Goal: Task Accomplishment & Management: Use online tool/utility

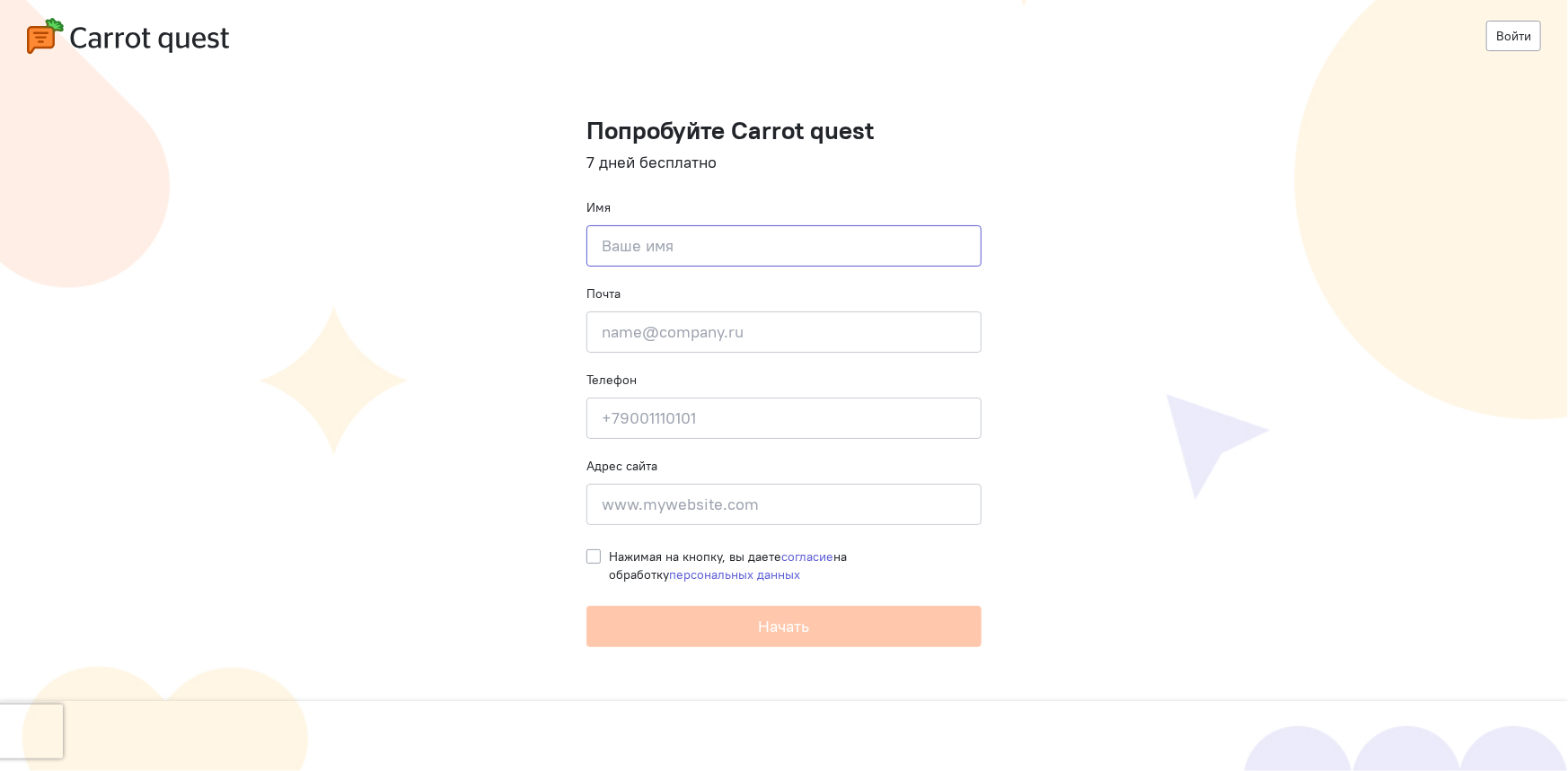
click at [760, 254] on input at bounding box center [784, 246] width 395 height 41
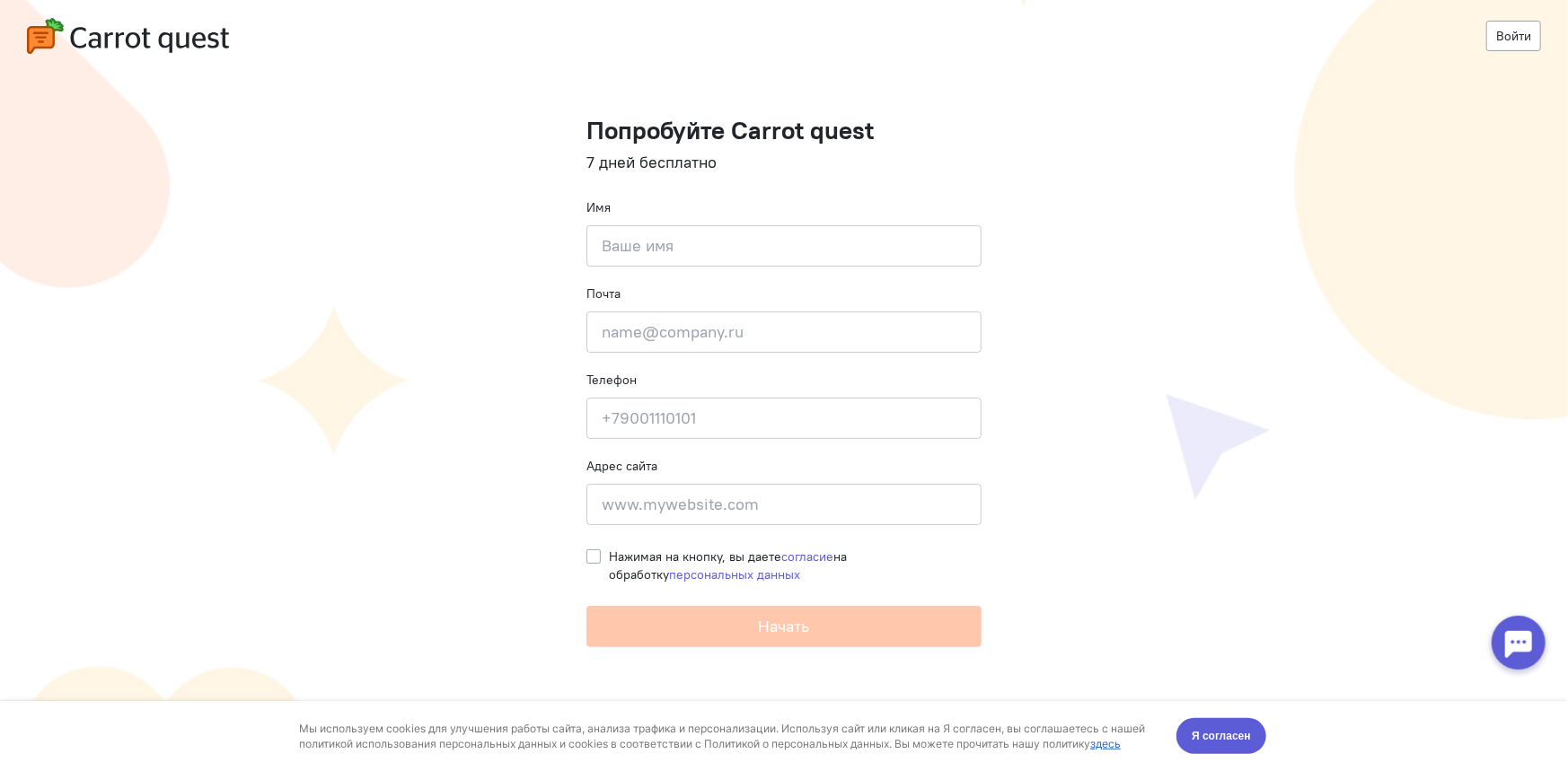
click at [609, 554] on label "Нажимая на кнопку, вы даете согласие на обработку персональных данных" at bounding box center [795, 565] width 372 height 36
click at [592, 554] on input "Нажимая на кнопку, вы даете согласие на обработку персональных данных" at bounding box center [594, 555] width 14 height 16
checkbox input "true"
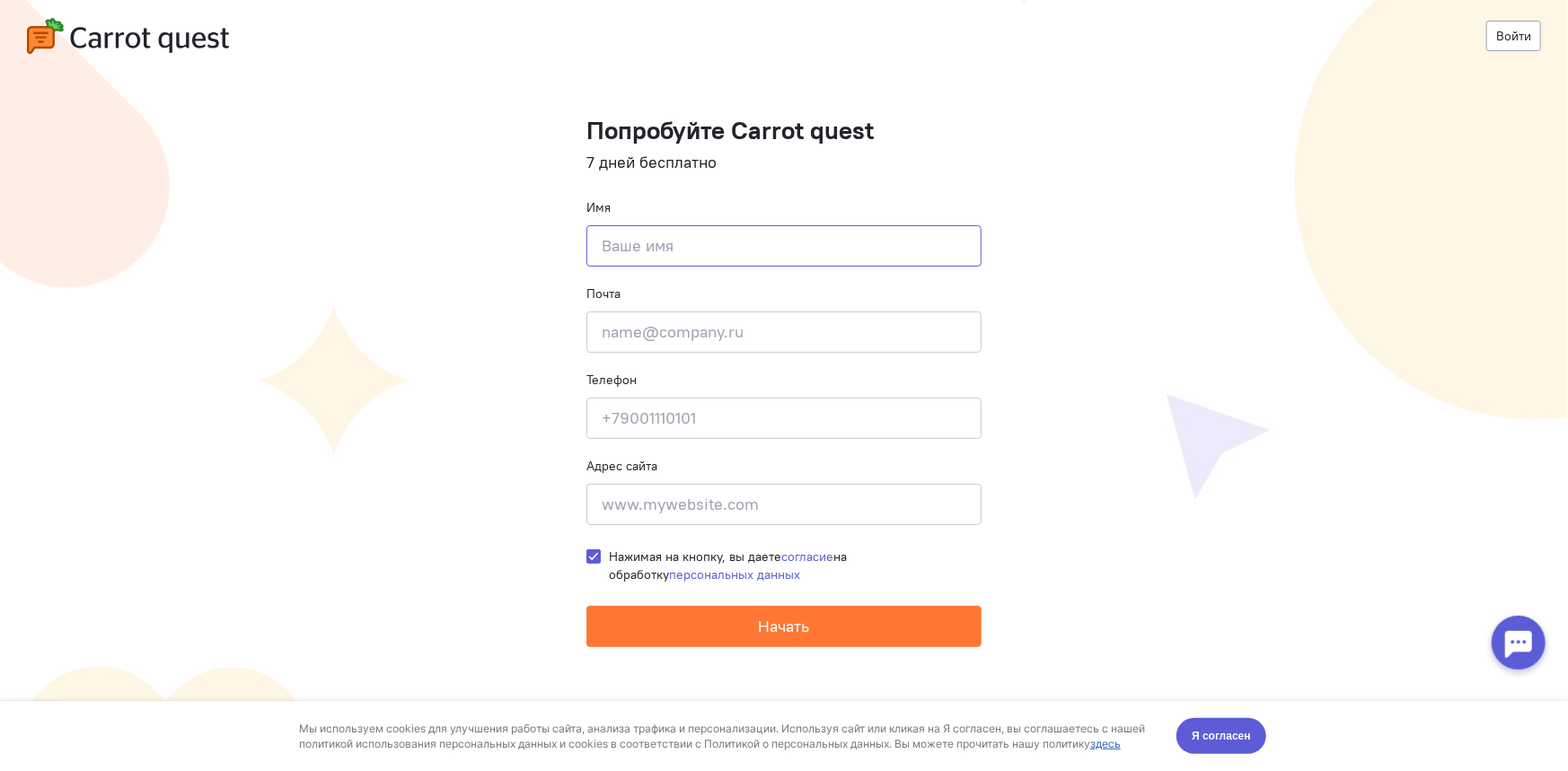
click at [675, 236] on input at bounding box center [784, 246] width 395 height 41
type input "F"
type input "[PERSON_NAME]"
type input "ы"
type input "[EMAIL_ADDRESS][DOMAIN_NAME]"
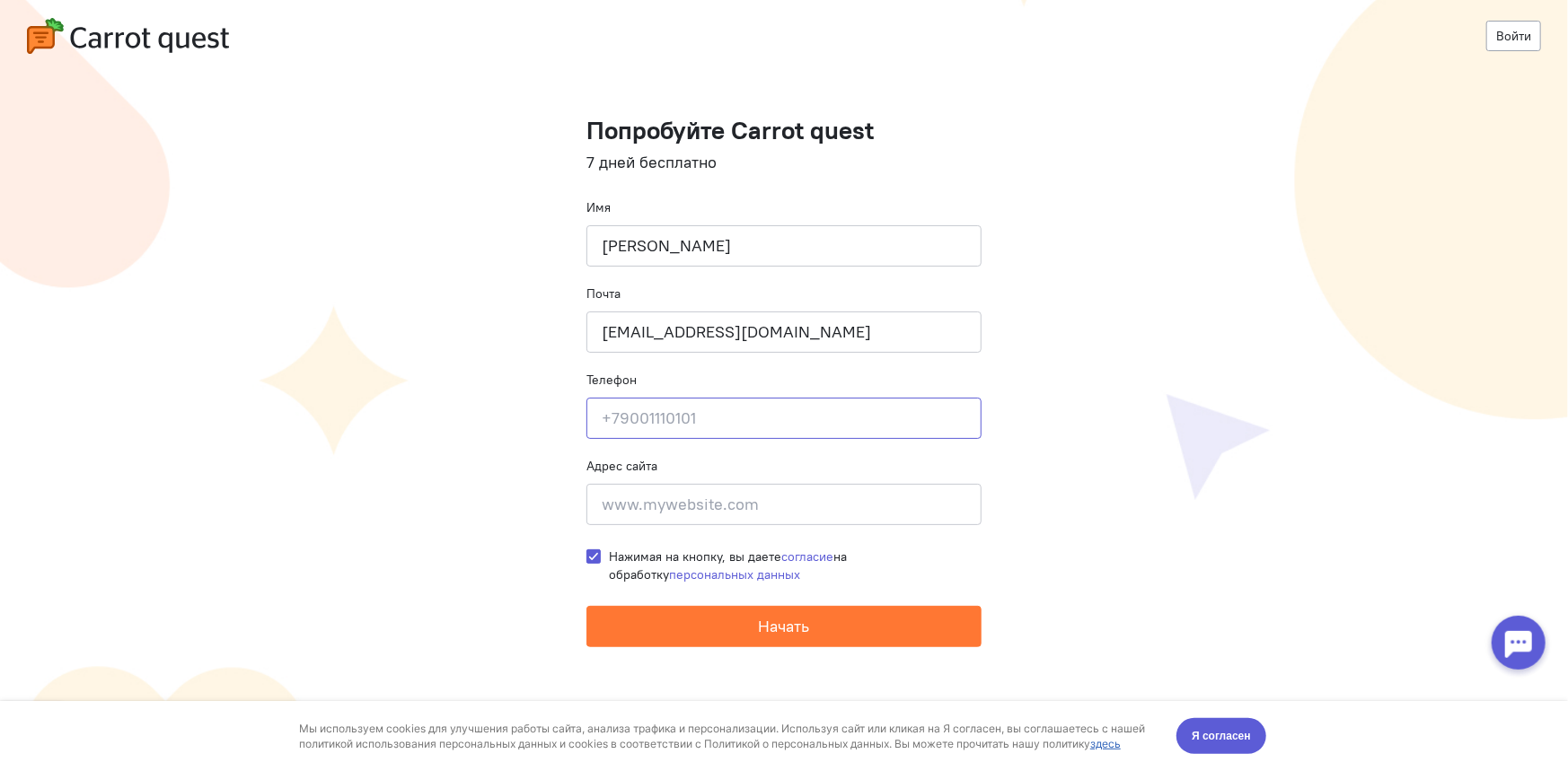
click at [698, 414] on input at bounding box center [784, 418] width 395 height 41
type input "[PHONE_NUMBER]"
click at [750, 496] on input at bounding box center [784, 505] width 395 height 41
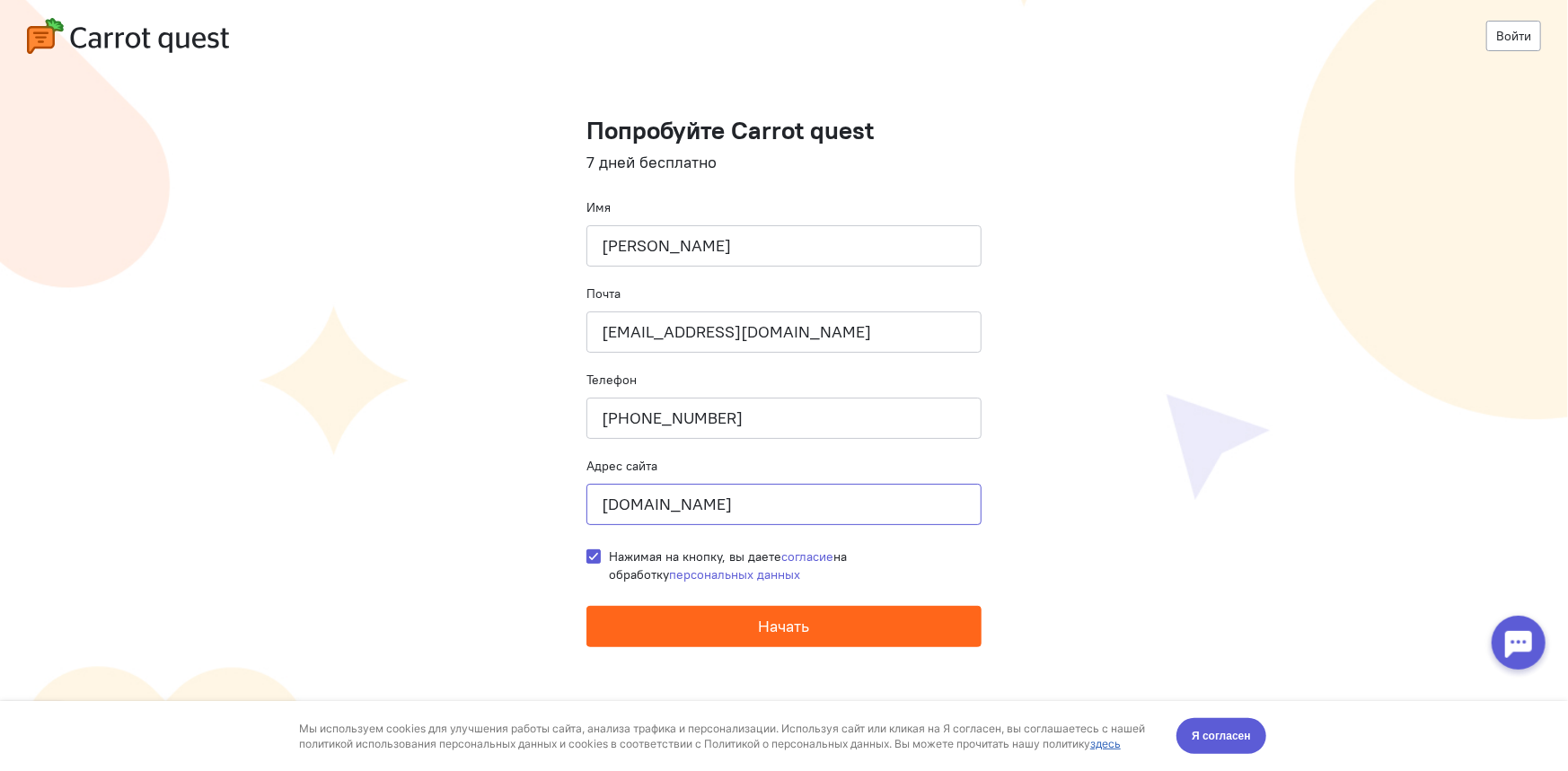
type input "[DOMAIN_NAME]"
click at [755, 630] on button "Начать" at bounding box center [784, 627] width 395 height 41
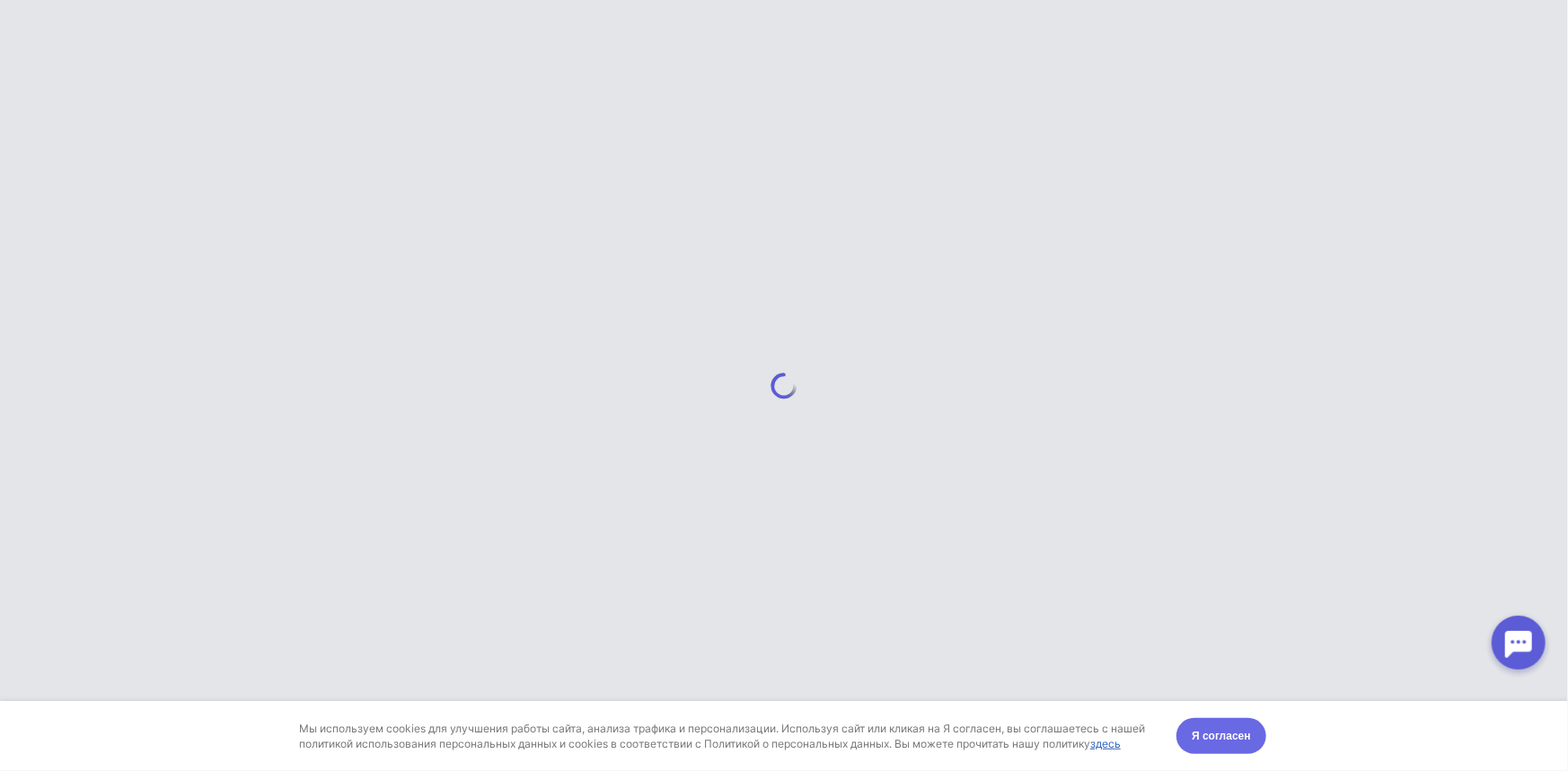
click at [1232, 738] on span "Я согласен" at bounding box center [1221, 735] width 59 height 18
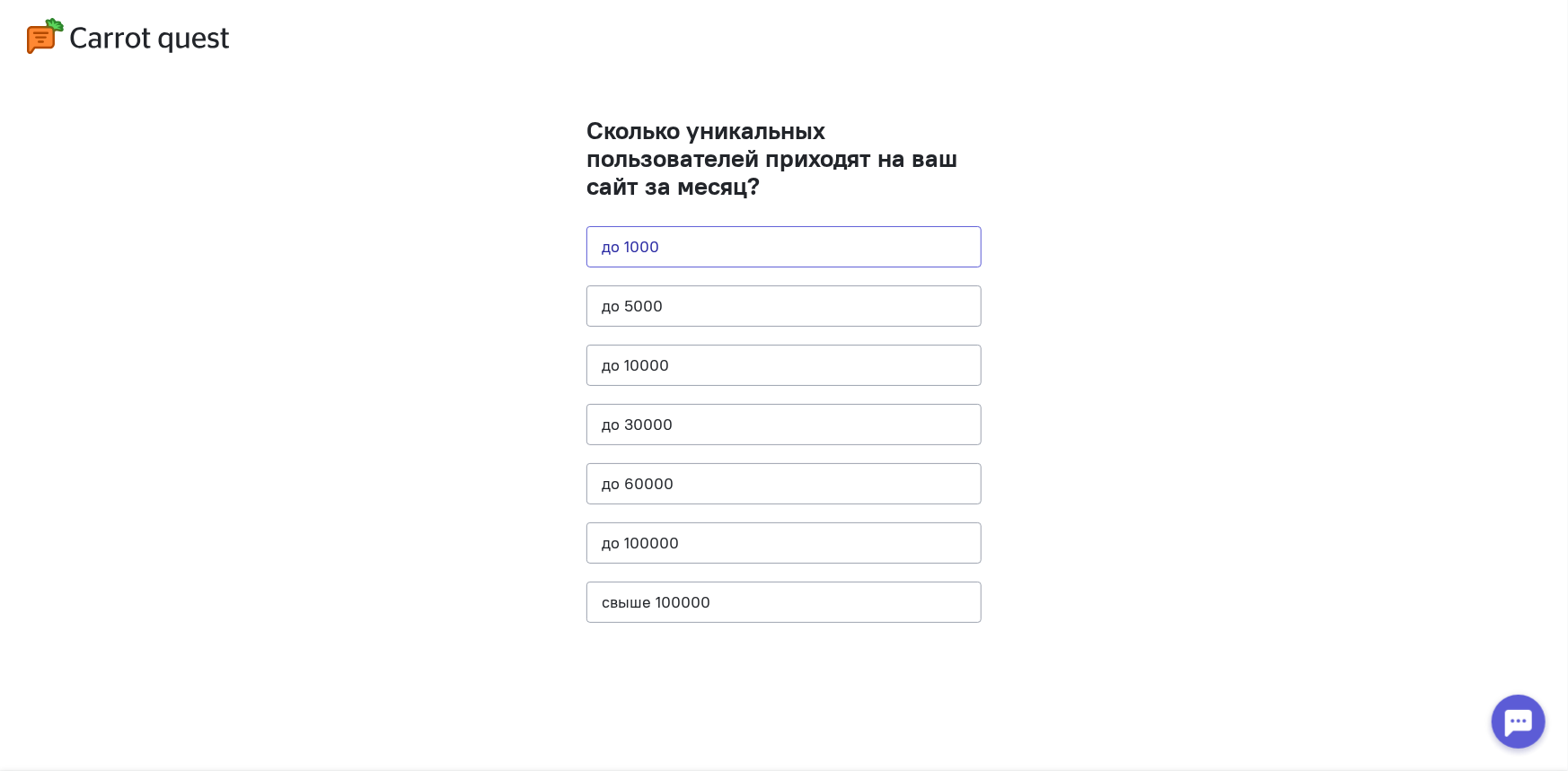
click at [737, 256] on button "до 1000" at bounding box center [784, 247] width 395 height 41
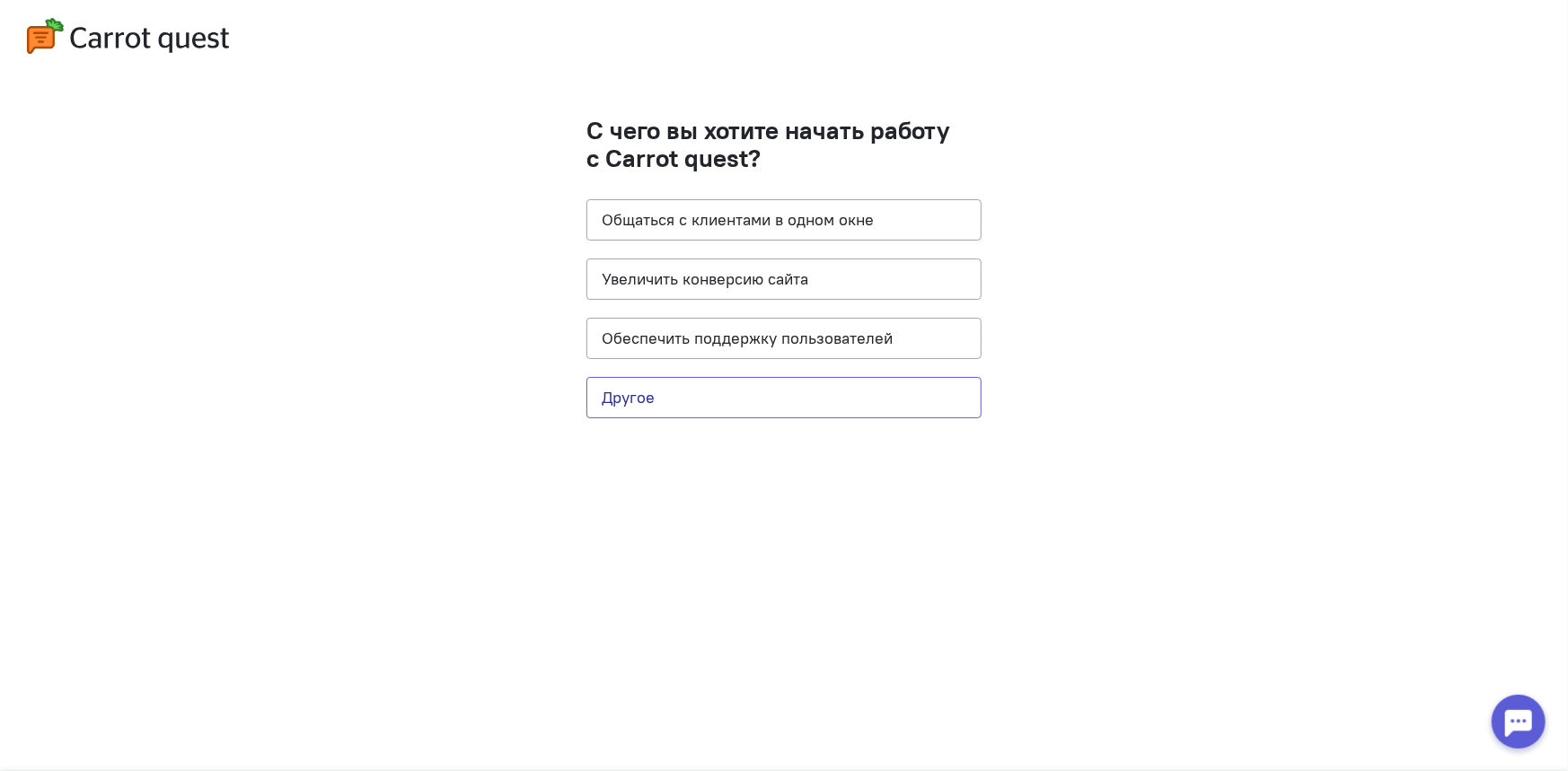
click at [657, 401] on button "Другое" at bounding box center [784, 398] width 395 height 41
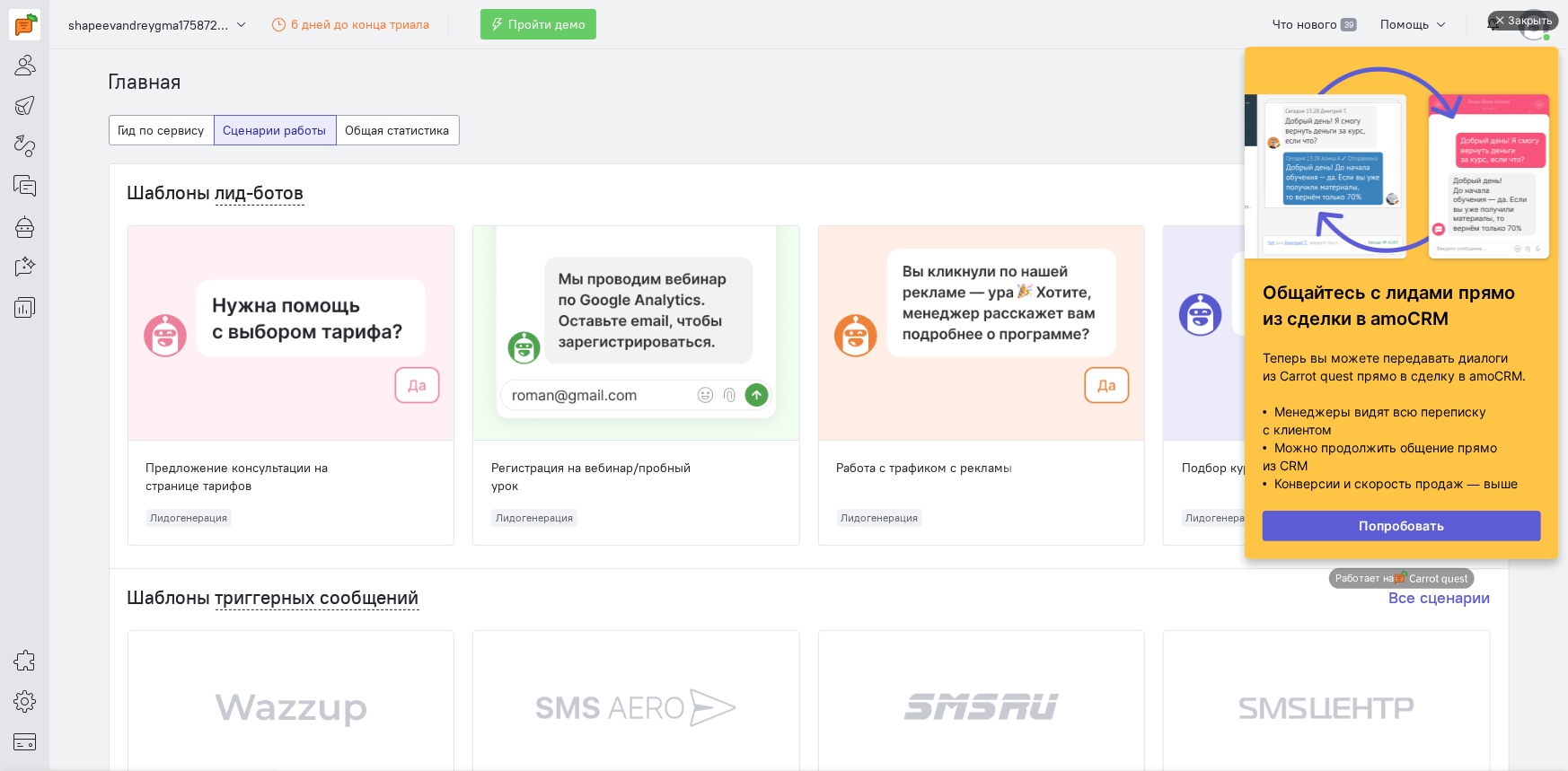
click at [1537, 21] on div "Закрыть" at bounding box center [1529, 20] width 45 height 20
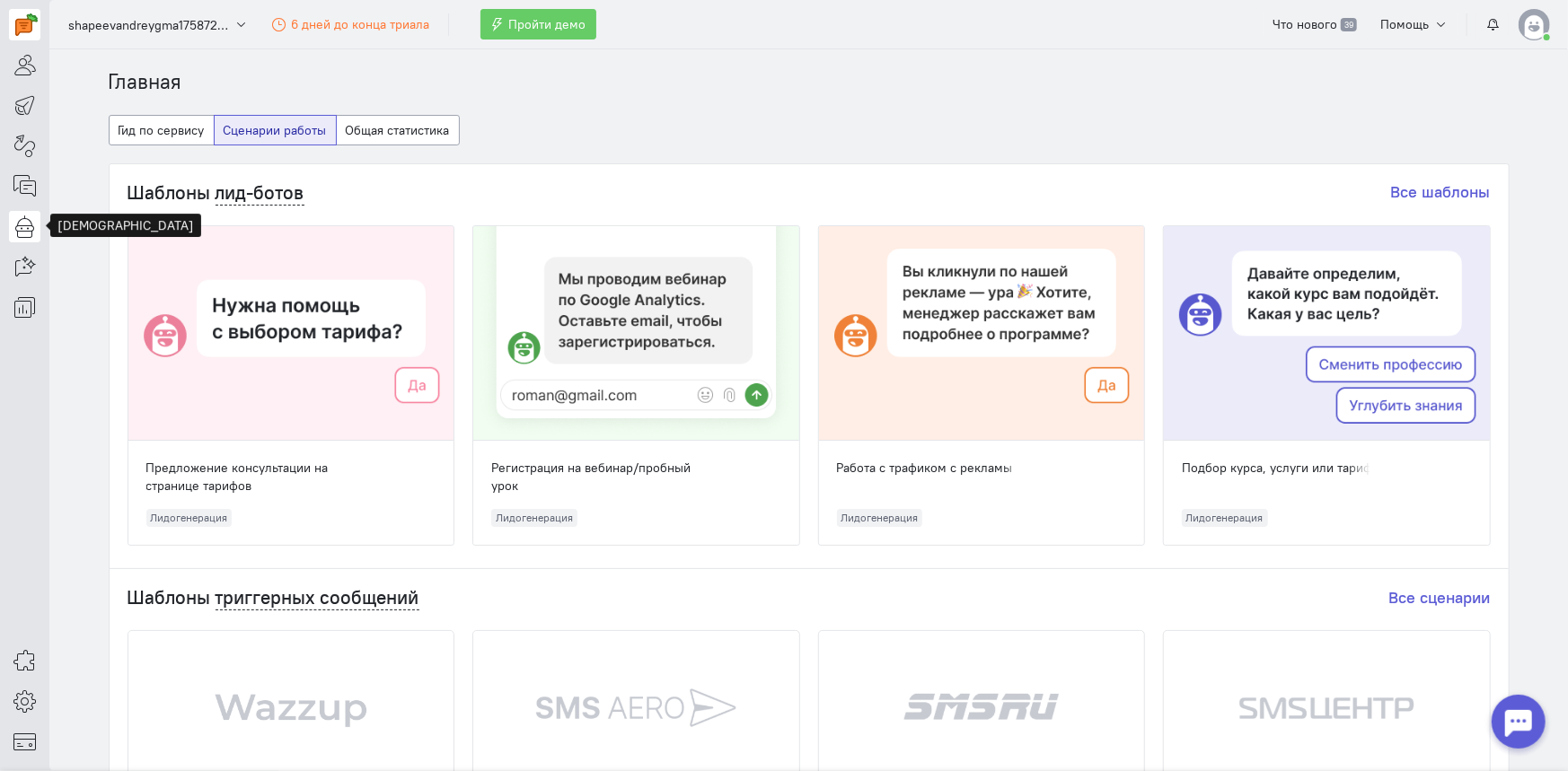
click at [24, 228] on icon at bounding box center [24, 226] width 23 height 22
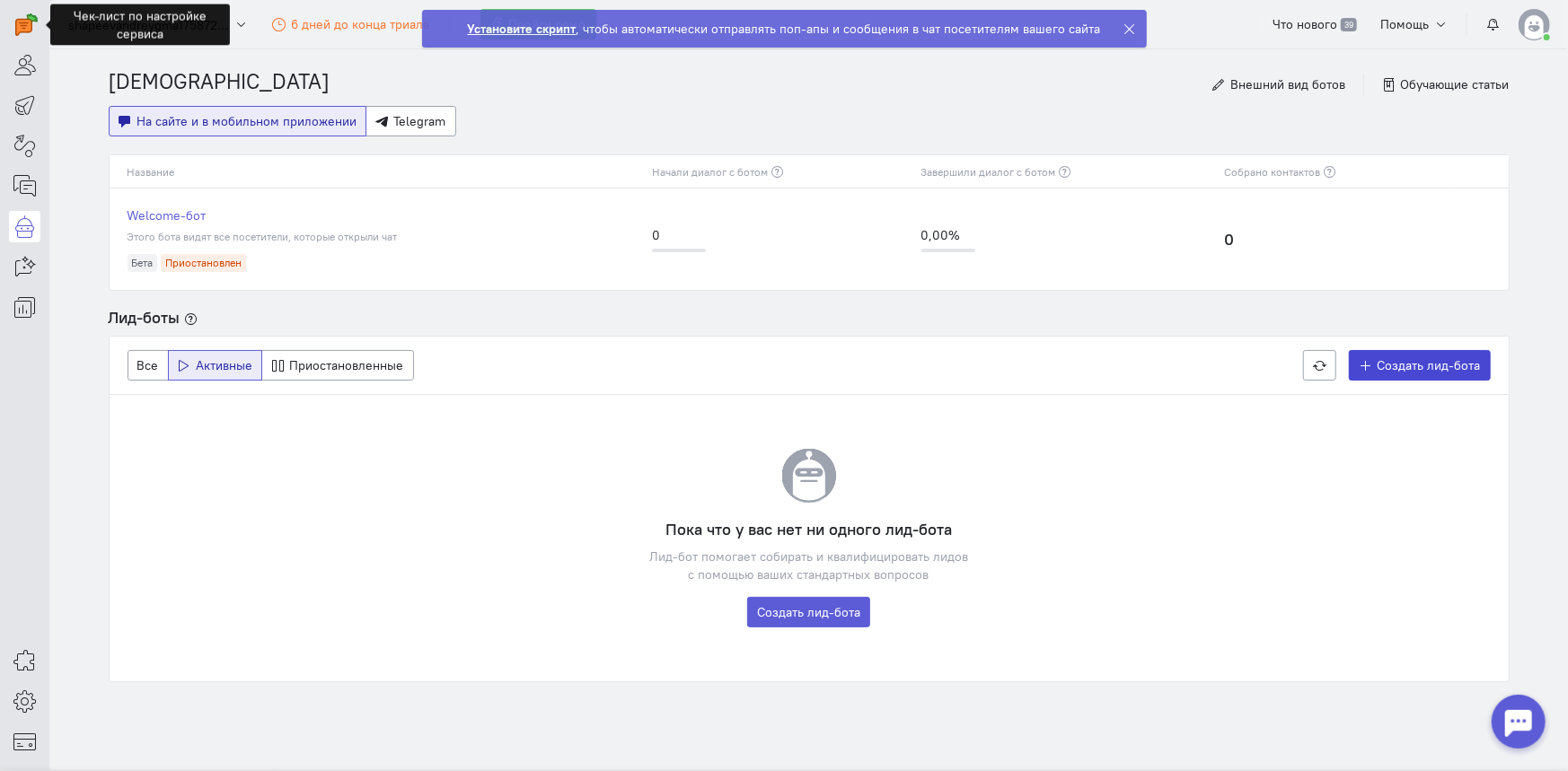
click at [1403, 360] on span "Создать лид-бота" at bounding box center [1430, 365] width 103 height 16
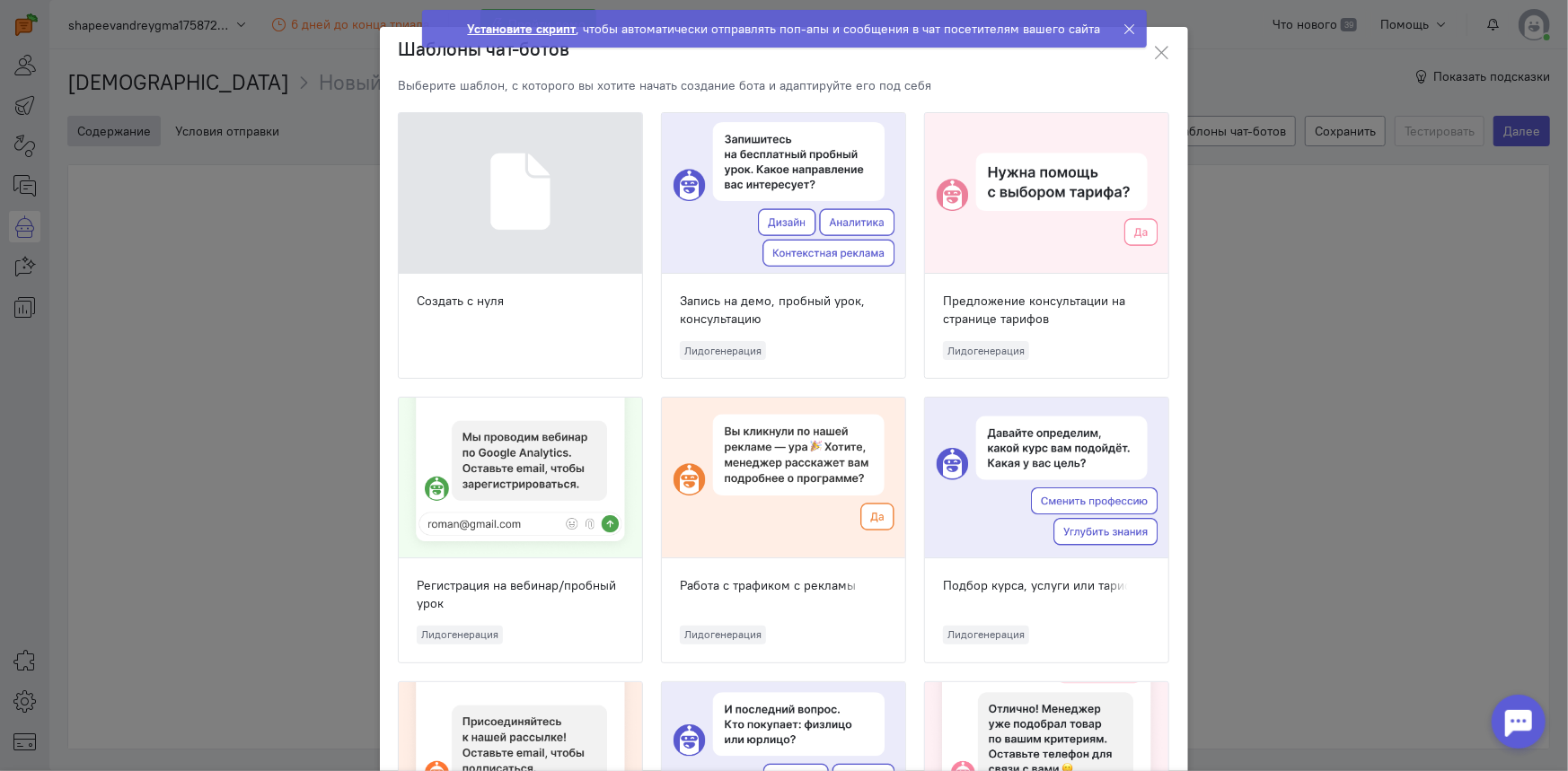
click at [1317, 409] on ngb-modal-window "Шаблоны чат-ботов Выберите шаблон, с которого вы хотите начать создание бота и …" at bounding box center [784, 386] width 1568 height 771
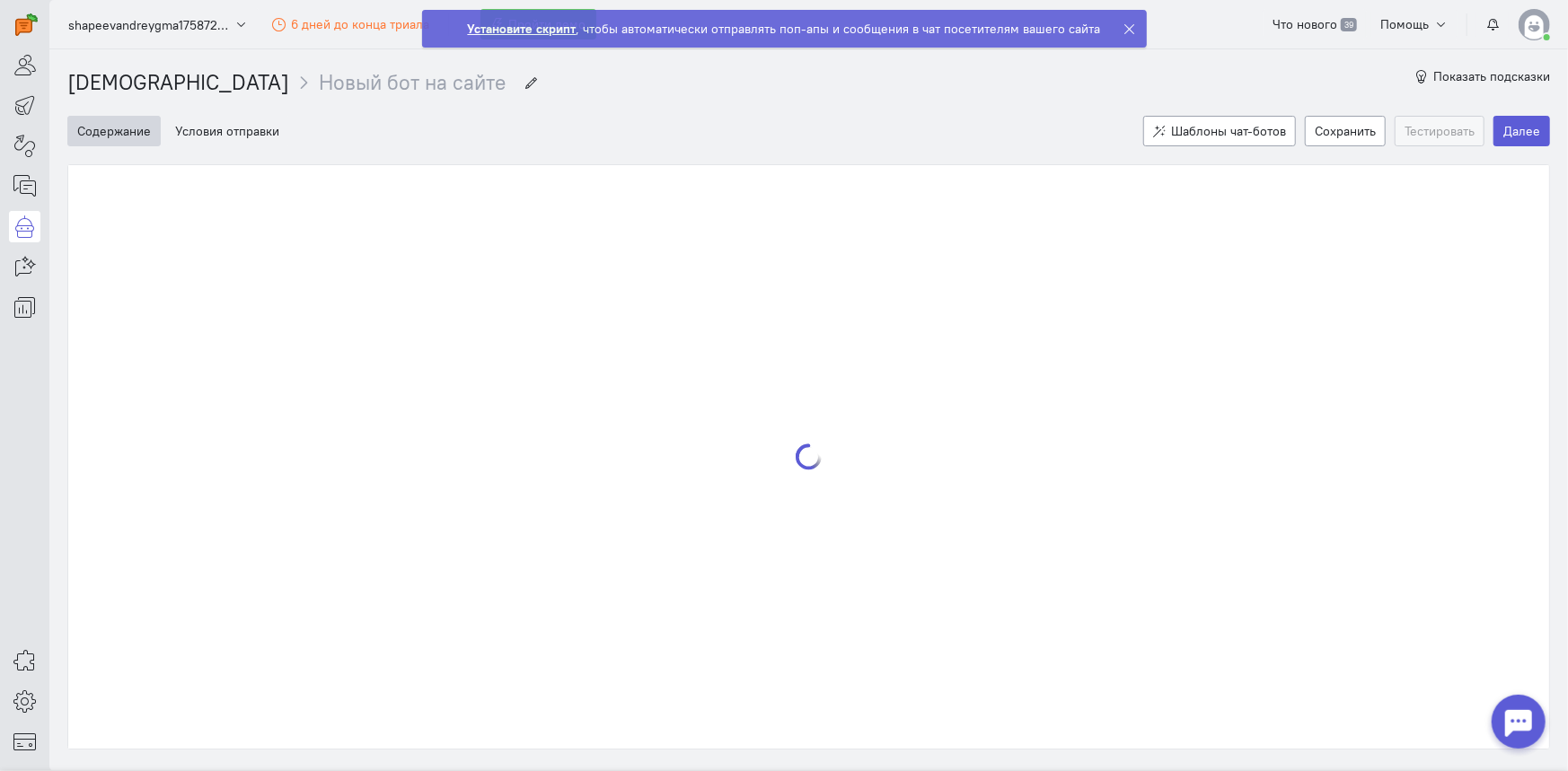
click at [1513, 716] on div at bounding box center [1517, 720] width 54 height 54
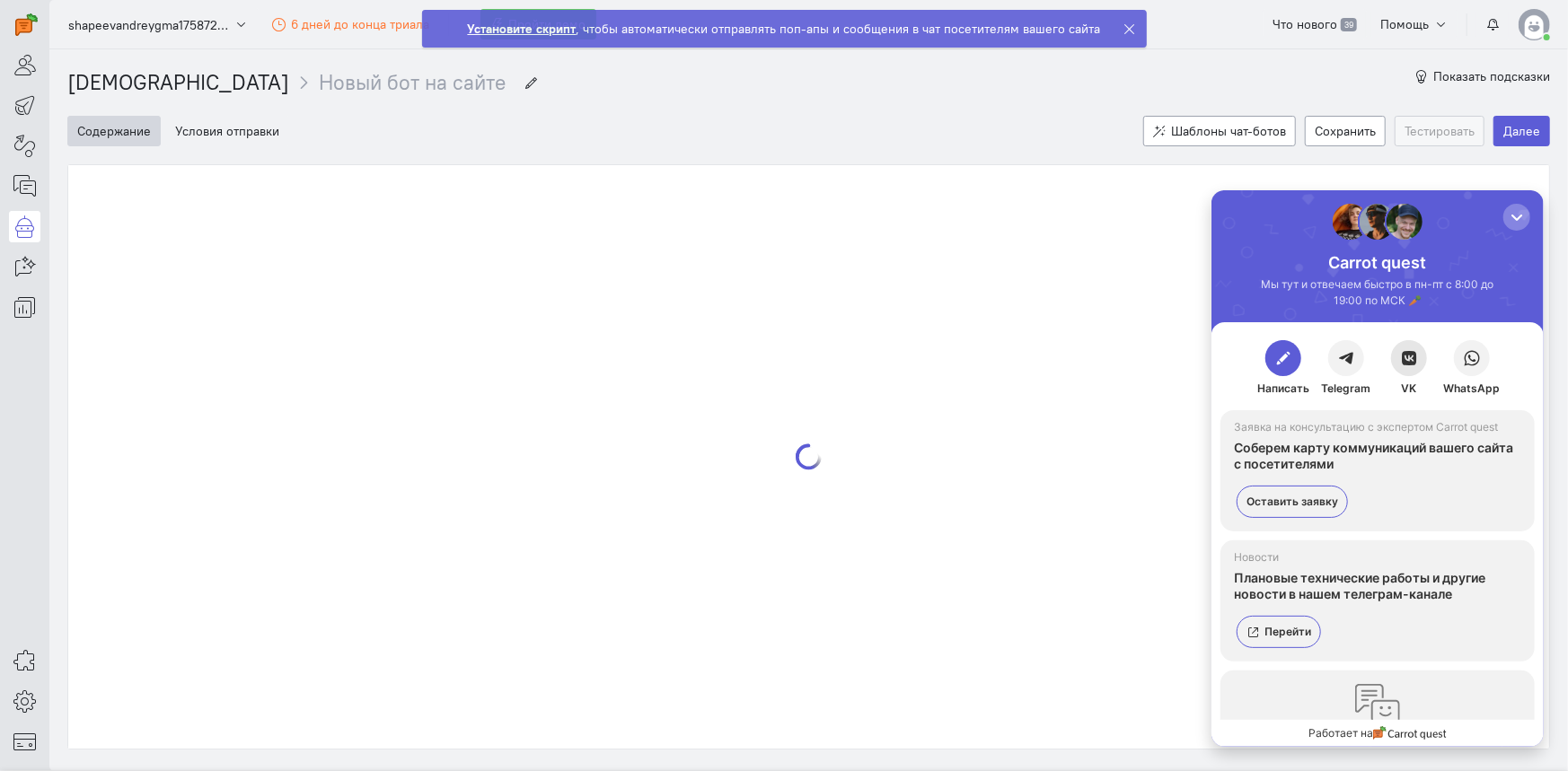
click at [1408, 354] on span "button" at bounding box center [1408, 356] width 18 height 18
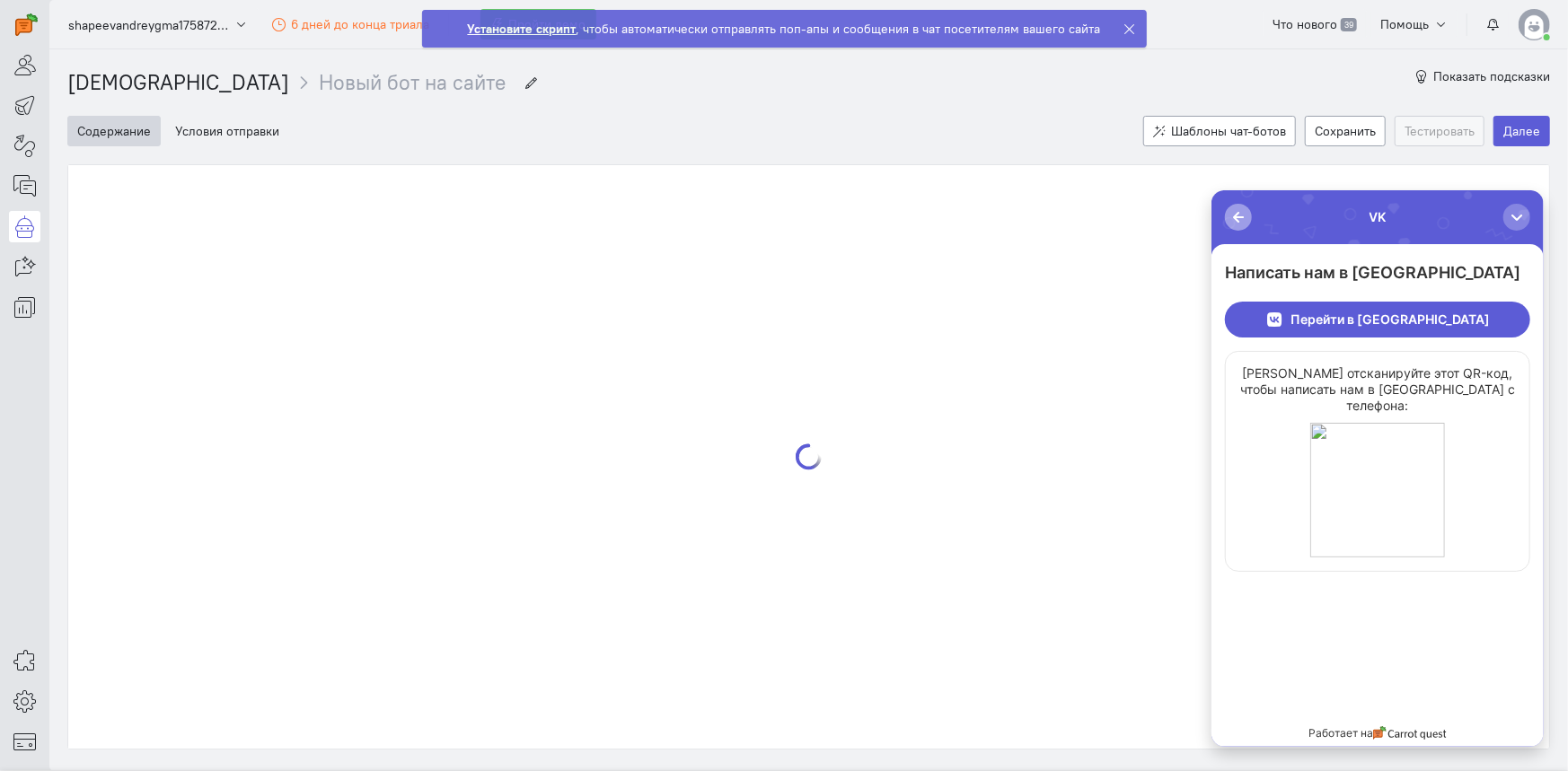
click at [1228, 213] on div "button" at bounding box center [1237, 216] width 18 height 18
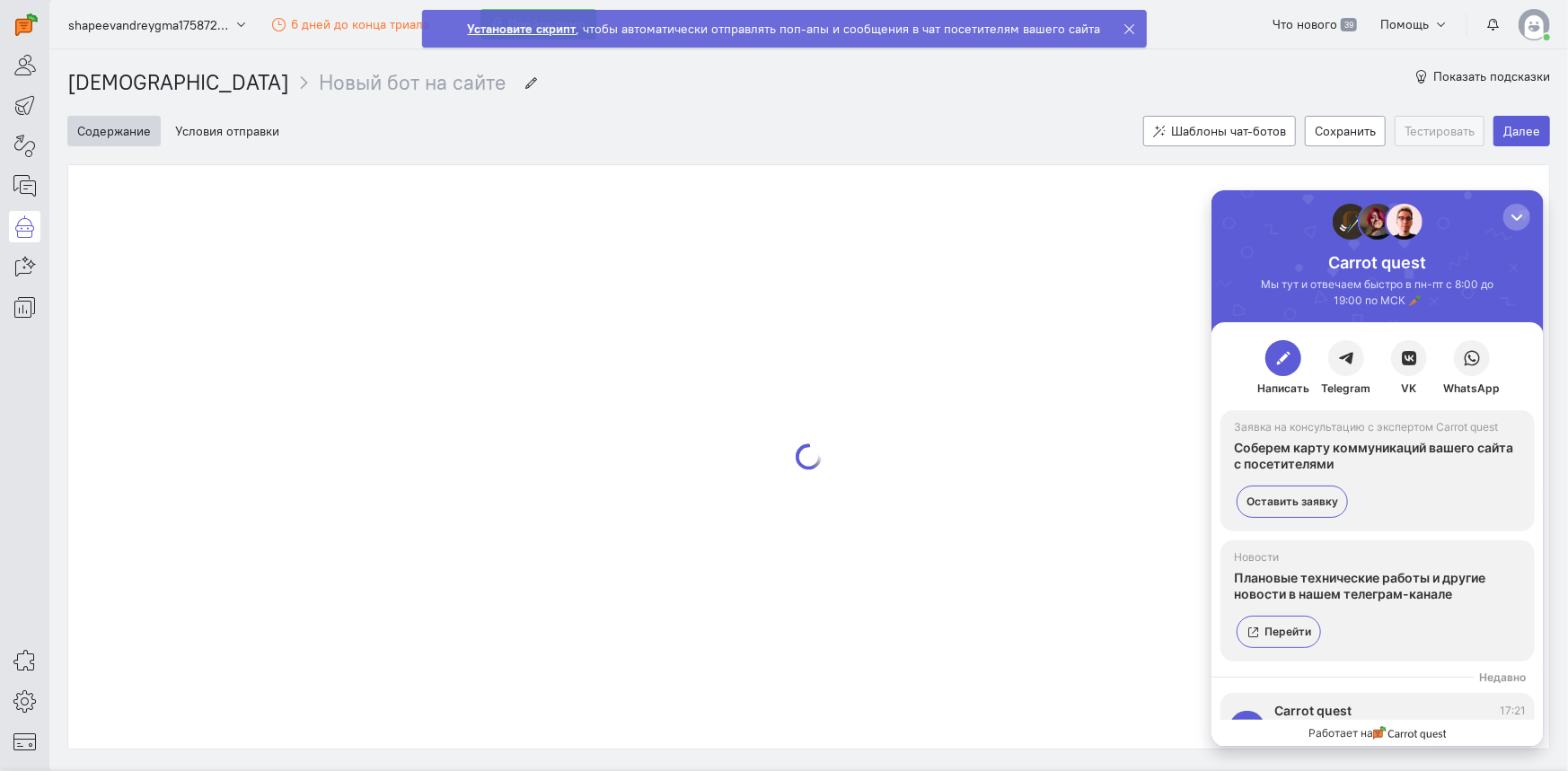
click at [673, 335] on div at bounding box center [809, 457] width 1481 height 584
click at [1513, 217] on div "button" at bounding box center [1515, 216] width 18 height 18
